Goal: Information Seeking & Learning: Check status

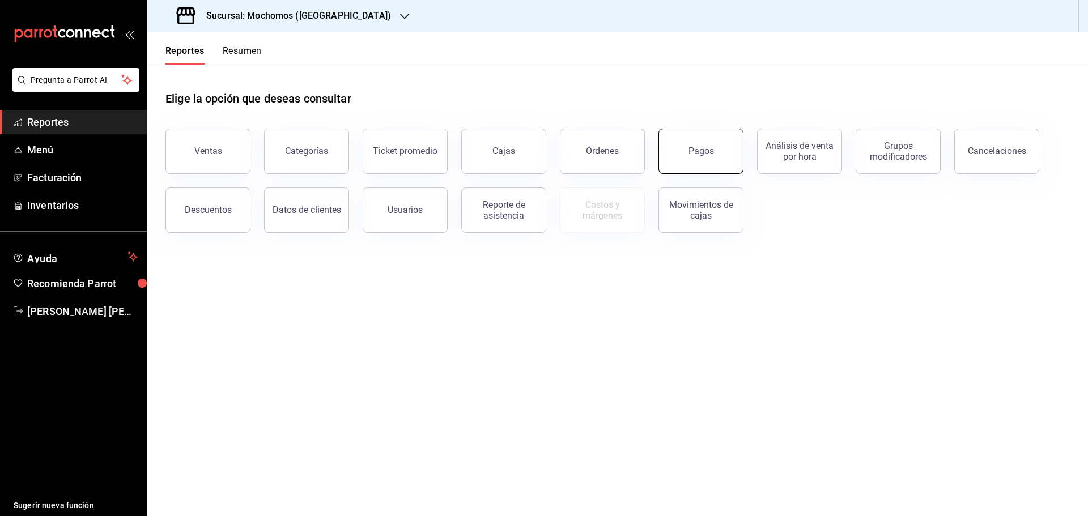
click at [698, 159] on button "Pagos" at bounding box center [700, 151] width 85 height 45
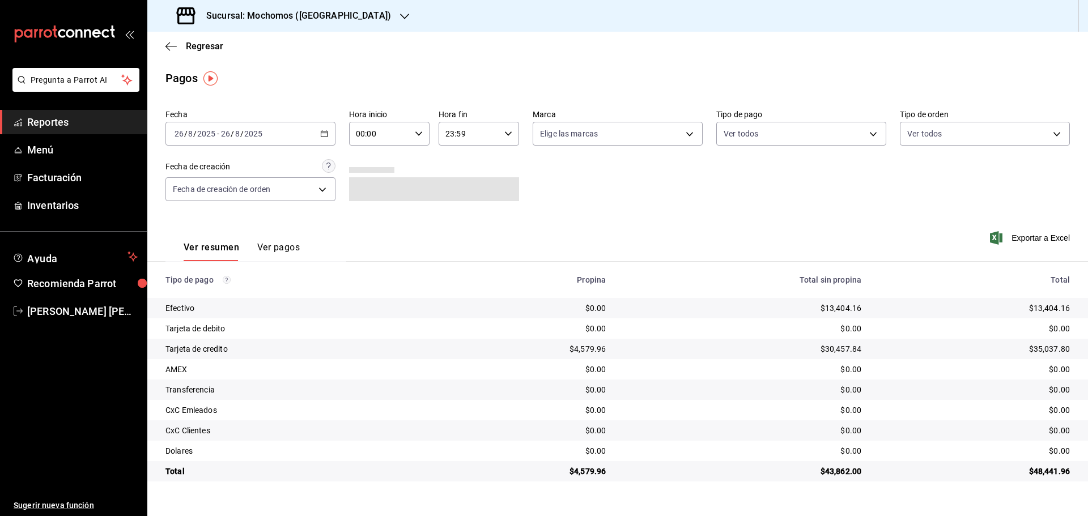
click at [417, 130] on icon "button" at bounding box center [419, 134] width 8 height 8
click at [368, 177] on button "05" at bounding box center [369, 185] width 36 height 23
type input "05:00"
click at [508, 130] on div at bounding box center [544, 258] width 1088 height 516
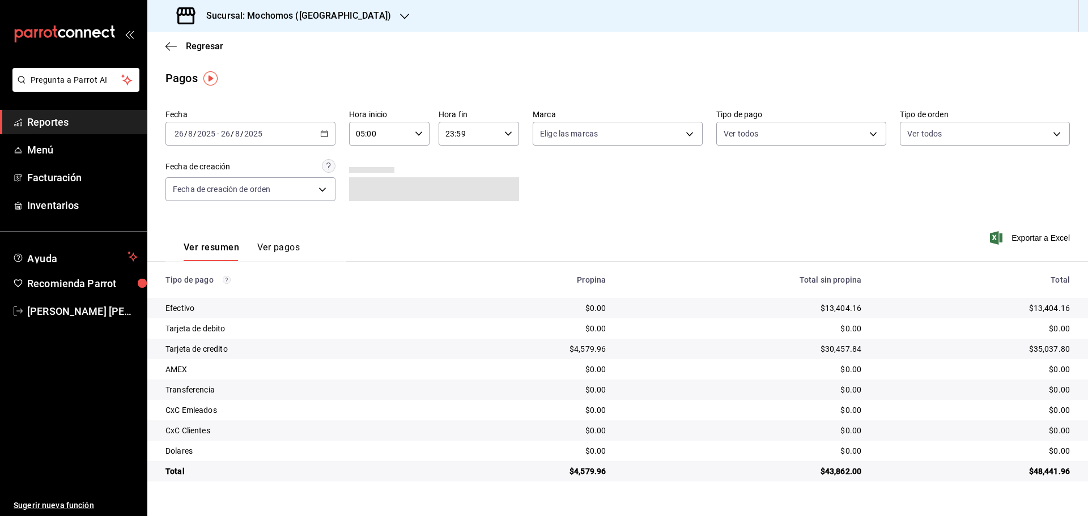
click at [508, 130] on icon "button" at bounding box center [508, 134] width 8 height 8
click at [169, 45] on div at bounding box center [544, 258] width 1088 height 516
click at [169, 45] on icon "button" at bounding box center [170, 46] width 11 height 10
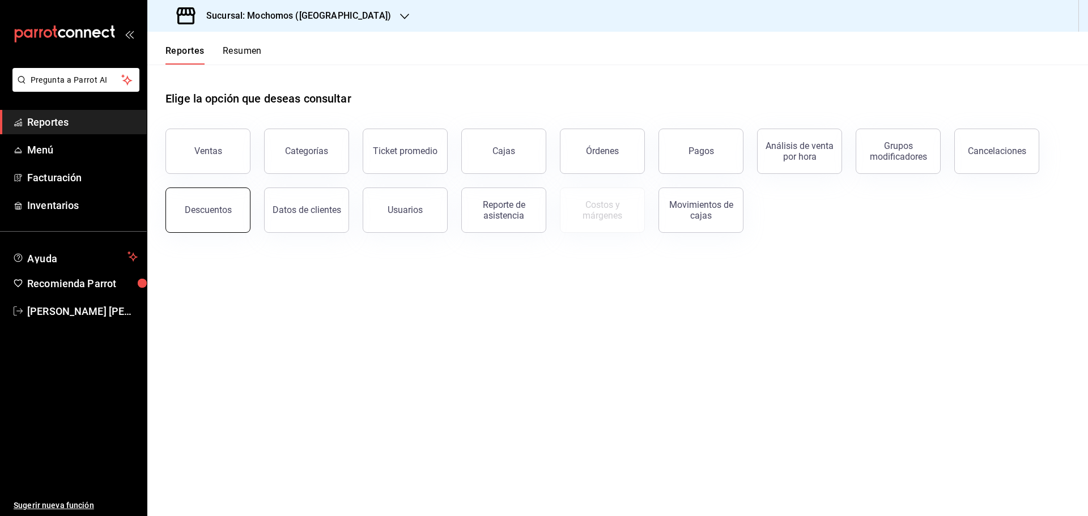
click at [189, 209] on div "Descuentos" at bounding box center [208, 209] width 47 height 11
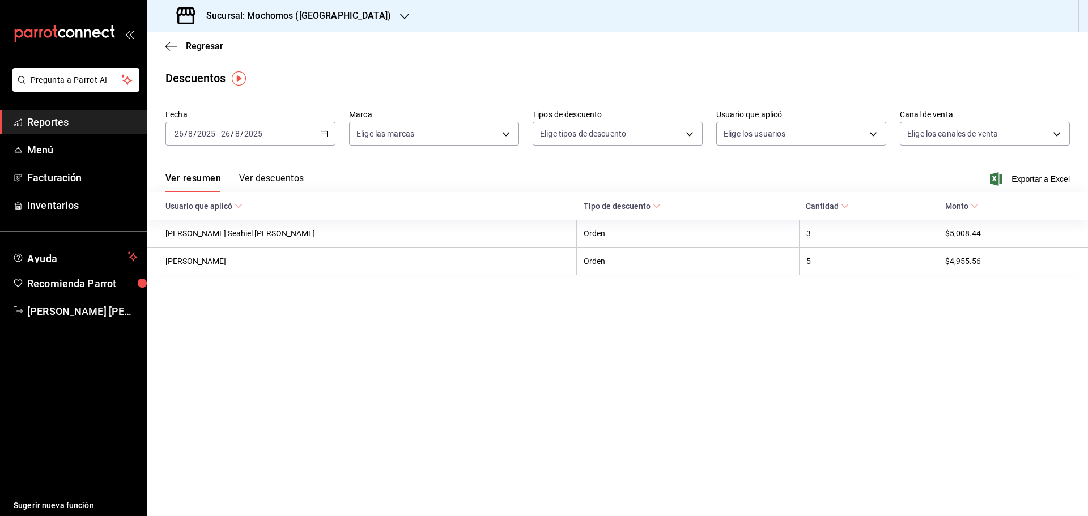
click at [323, 130] on icon "button" at bounding box center [324, 134] width 8 height 8
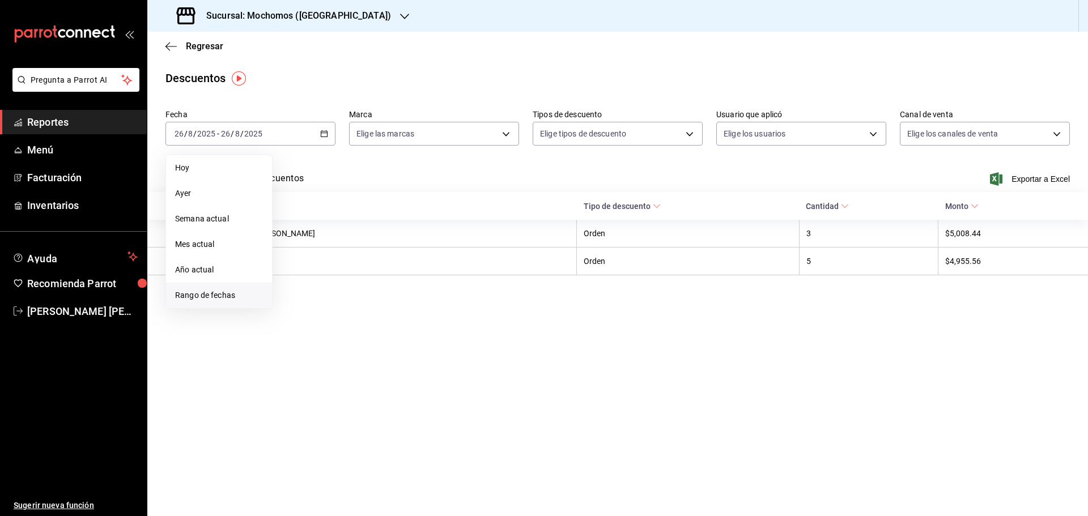
click at [240, 289] on li "Rango de fechas" at bounding box center [219, 295] width 106 height 25
click at [316, 307] on abbr "26" at bounding box center [315, 309] width 7 height 8
click at [318, 305] on abbr "26" at bounding box center [315, 309] width 7 height 8
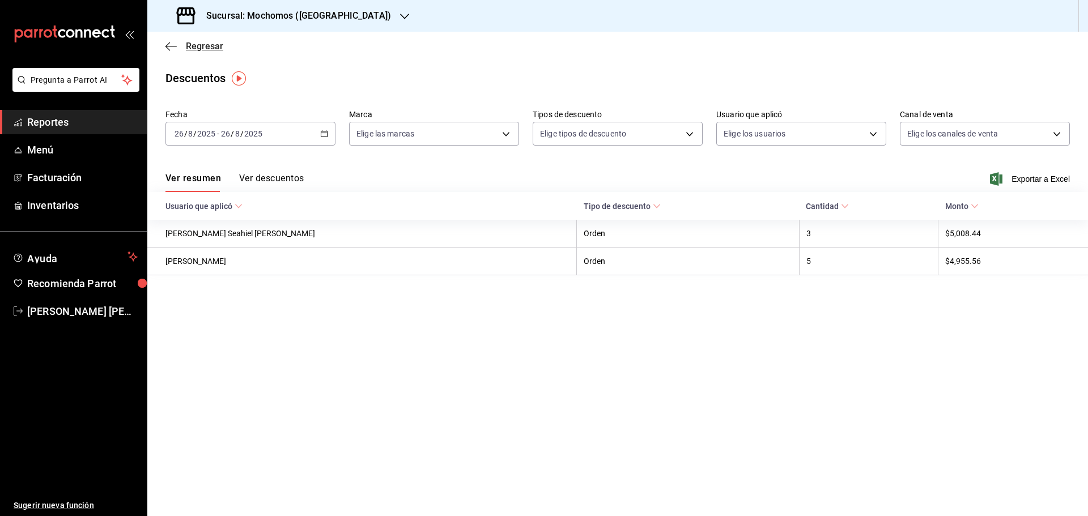
click at [168, 46] on icon "button" at bounding box center [170, 46] width 11 height 1
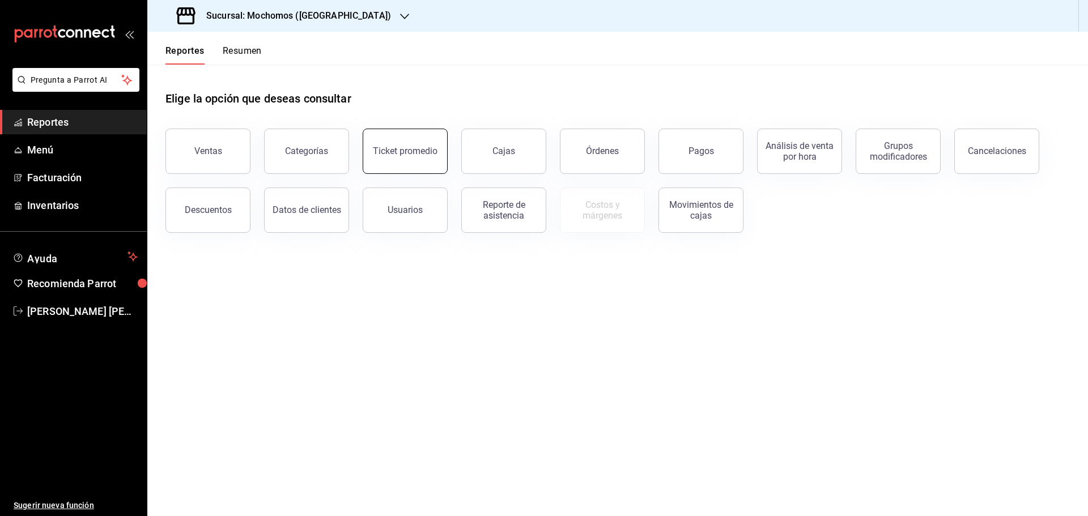
click at [399, 155] on div "Ticket promedio" at bounding box center [405, 151] width 65 height 11
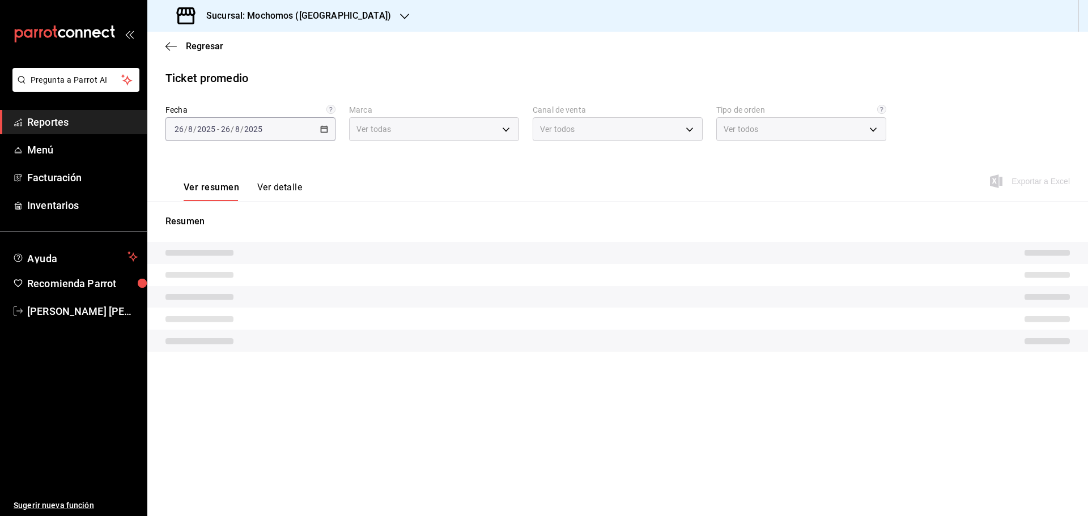
type input "81a909d9-58c5-46d1-b07d-4106a63ec642"
type input "PARROT,UBER_EATS,RAPPI,DIDI_FOOD,ONLINE"
type input "4757a820-eeb2-41c4-a2a2-ff7184acdd23,e3c18427-67e3-456a-aa48-e63191ec6ccf,aa1fd…"
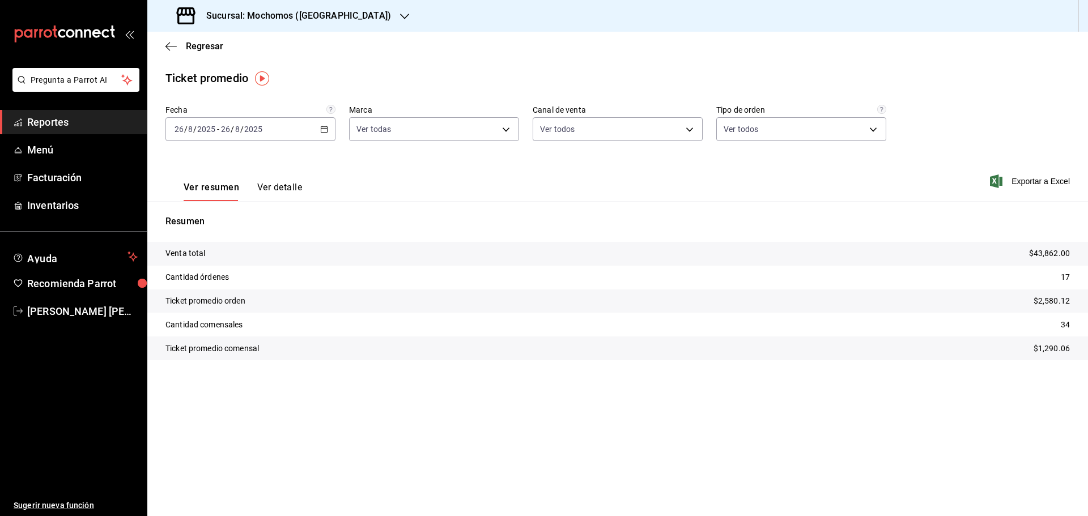
click at [400, 14] on icon "button" at bounding box center [404, 16] width 9 height 9
click at [181, 48] on span "Ryoshi ([GEOGRAPHIC_DATA])" at bounding box center [210, 49] width 109 height 12
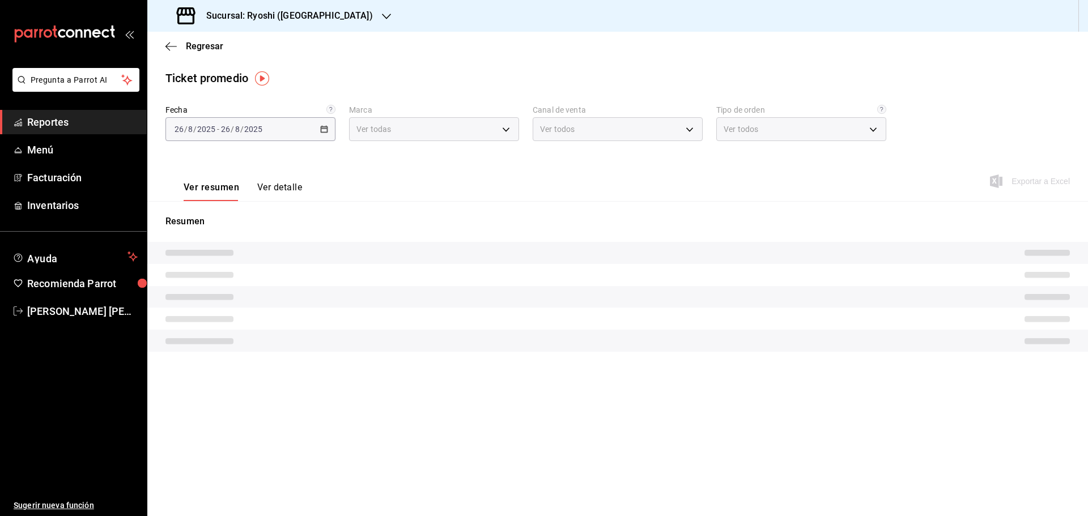
type input "26ca50e5-a845-484f-a54e-8a4432b79f59,e80bf875-3c9c-4ad9-8c6a-14c8262011fc"
type input "PARROT,UBER_EATS,RAPPI,DIDI_FOOD,ONLINE"
type input "8361b891-a2e9-4fcd-a853-f9fc8036f76a,b76ec9ad-9f52-4de9-91c0-fd75567639de,0d81c…"
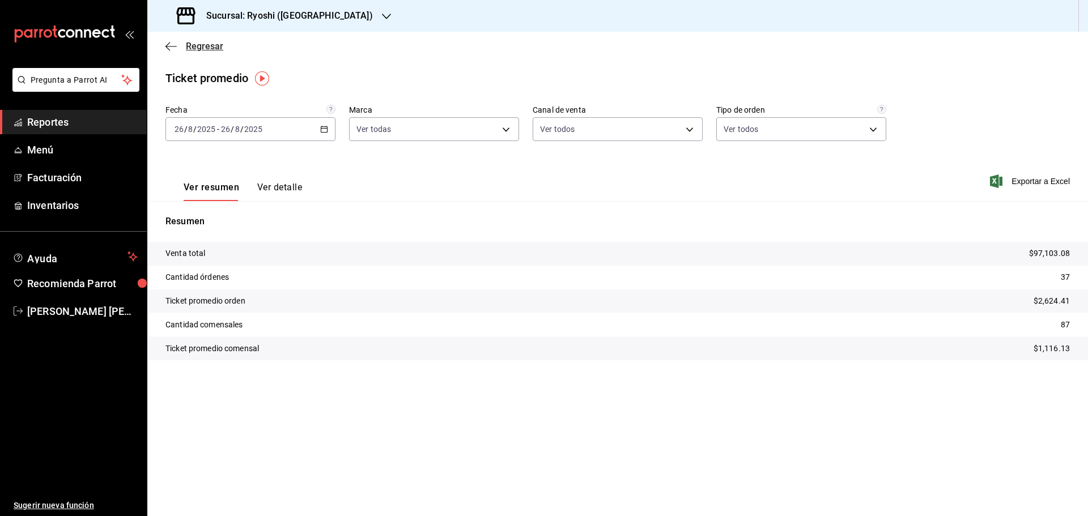
click at [168, 42] on icon "button" at bounding box center [170, 46] width 11 height 10
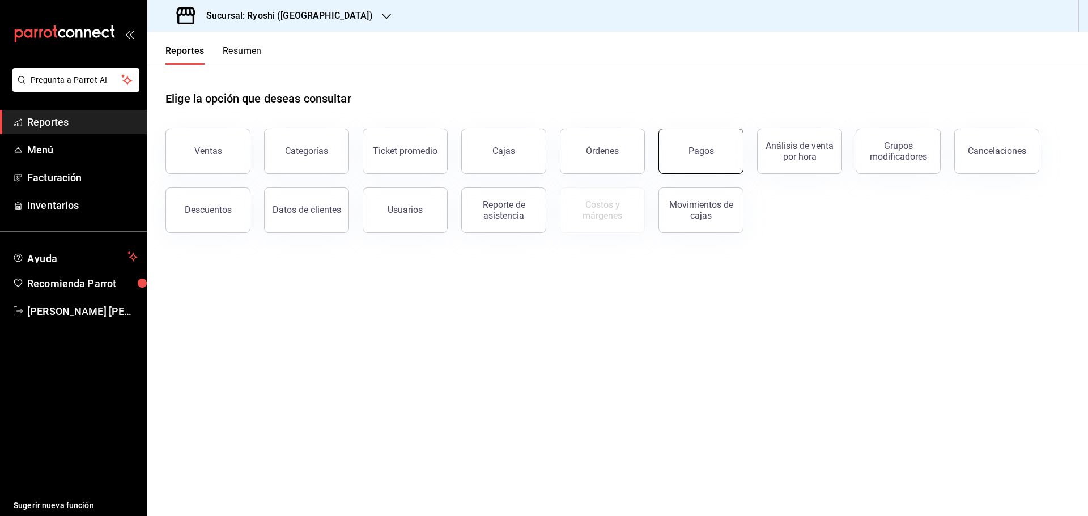
click at [710, 143] on button "Pagos" at bounding box center [700, 151] width 85 height 45
